Goal: Task Accomplishment & Management: Complete application form

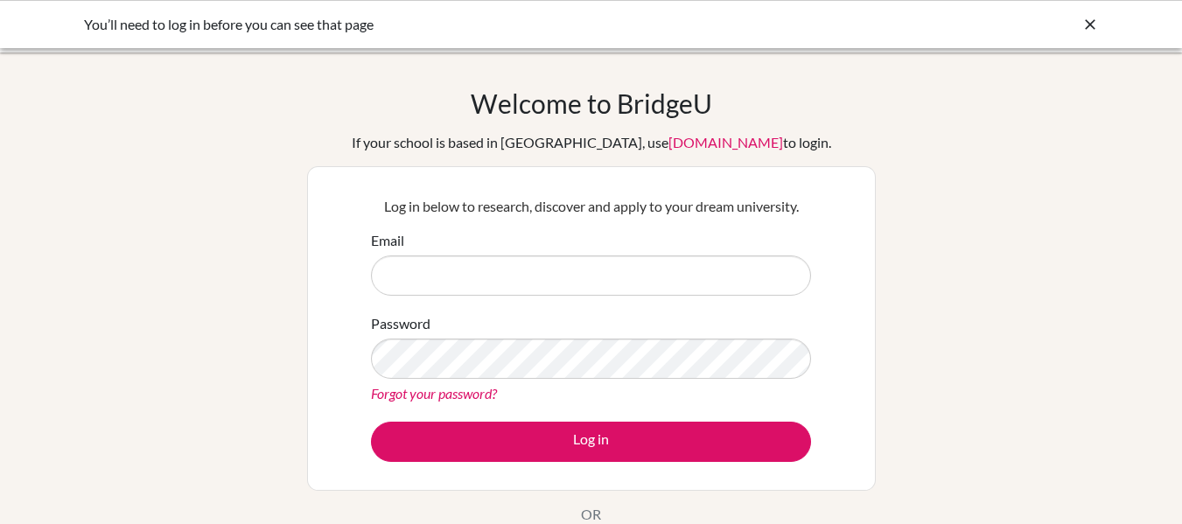
type input "[EMAIL_ADDRESS][DOMAIN_NAME]"
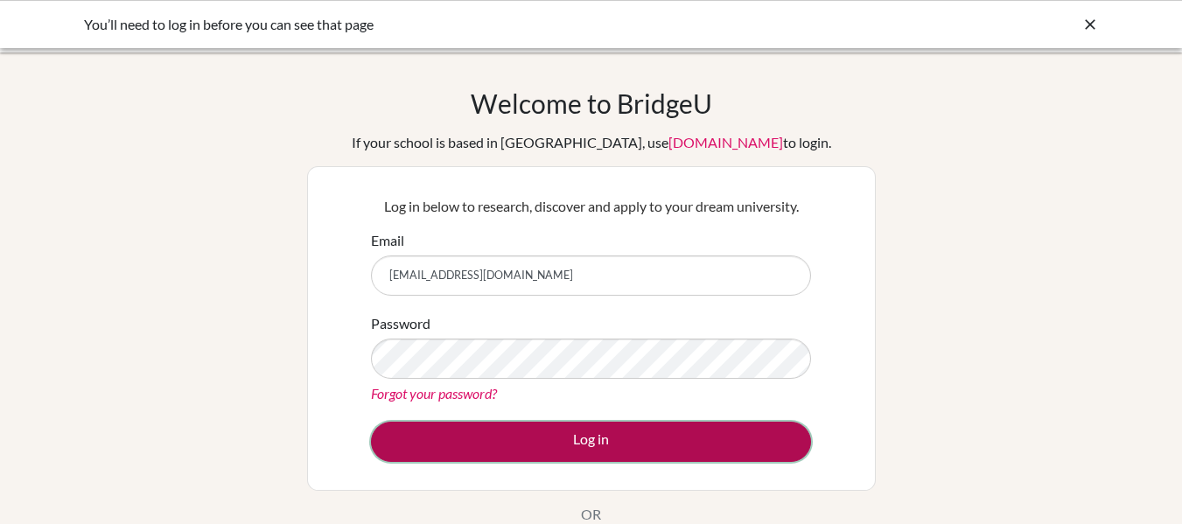
click at [718, 448] on button "Log in" at bounding box center [591, 442] width 440 height 40
click at [557, 436] on button "Log in" at bounding box center [591, 442] width 440 height 40
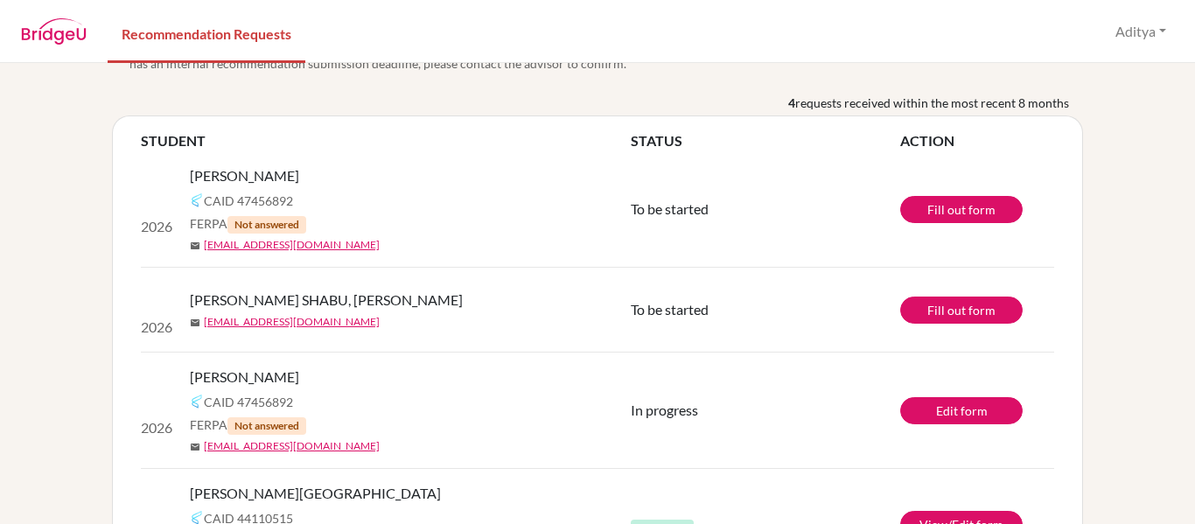
scroll to position [87, 0]
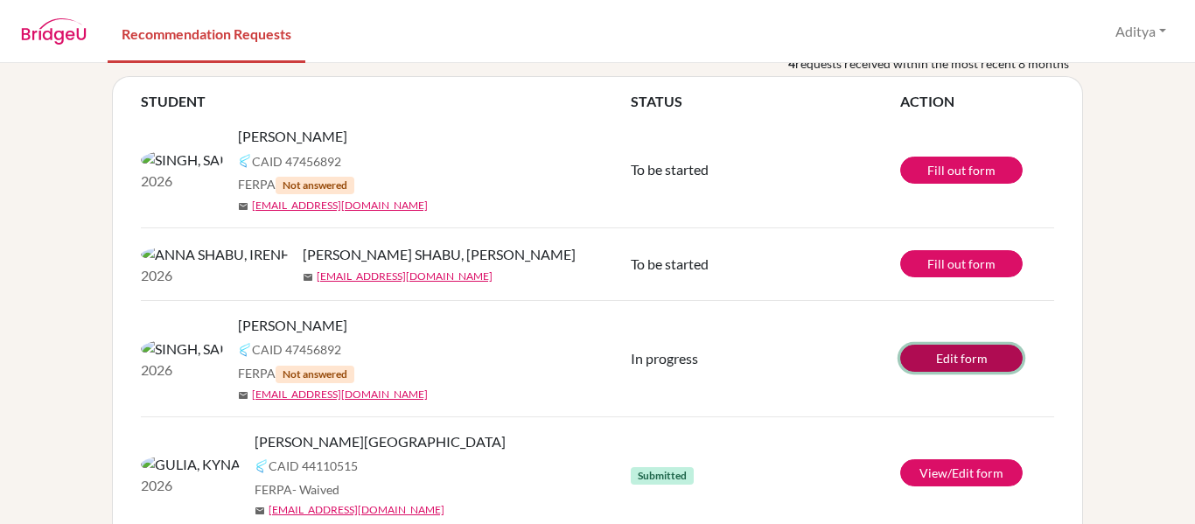
click at [968, 367] on link "Edit form" at bounding box center [961, 358] width 122 height 27
click at [1157, 39] on button "Aditya" at bounding box center [1140, 31] width 66 height 33
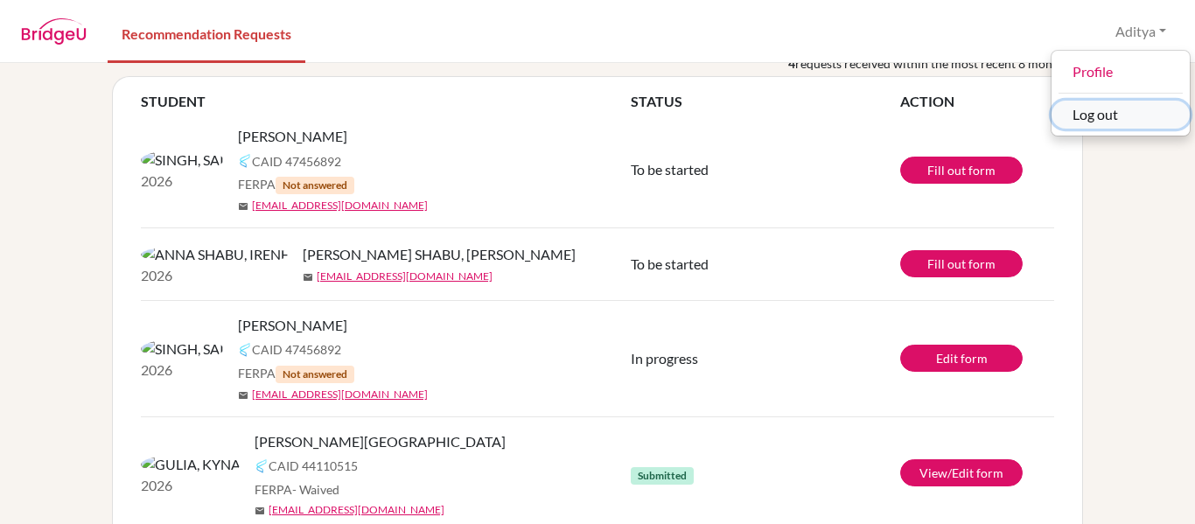
click at [1132, 114] on button "Log out" at bounding box center [1120, 115] width 138 height 28
